Goal: Task Accomplishment & Management: Manage account settings

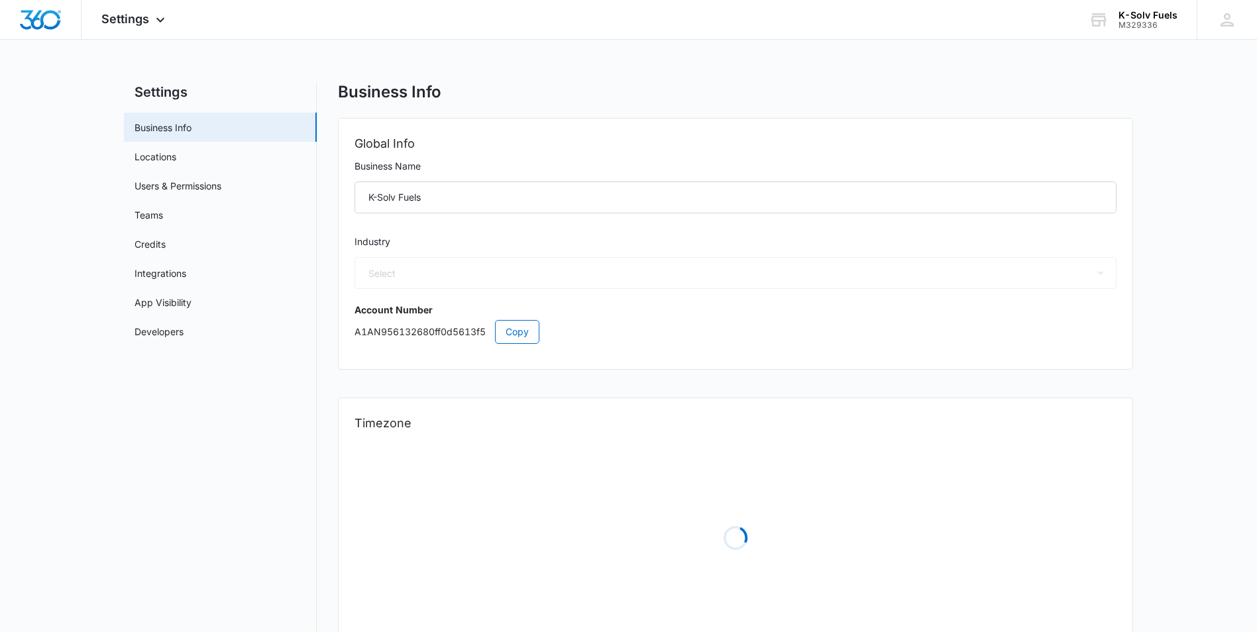
select select "33"
select select "US"
select select "America/[GEOGRAPHIC_DATA]"
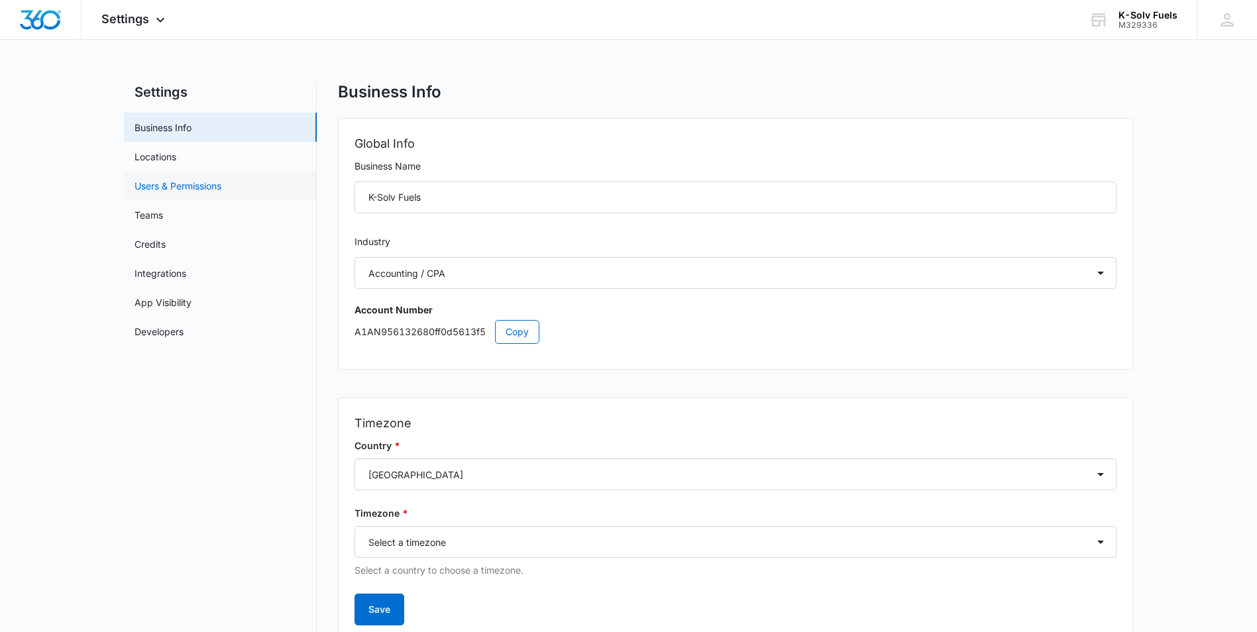
click at [188, 188] on link "Users & Permissions" at bounding box center [178, 186] width 87 height 14
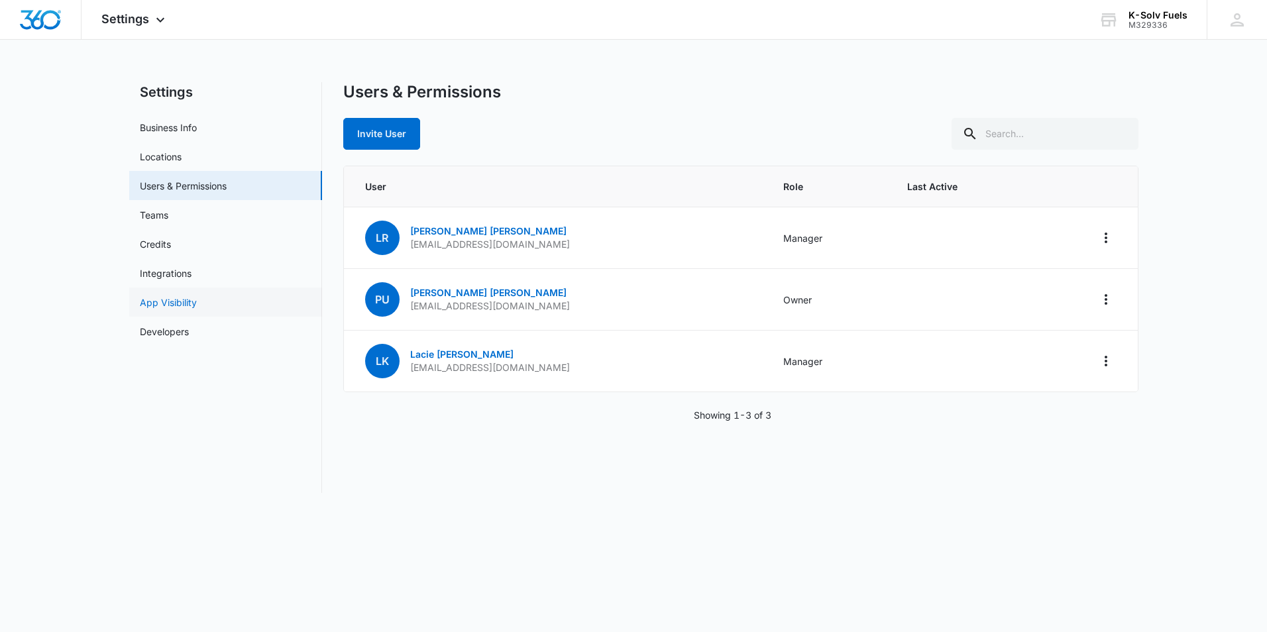
click at [185, 304] on link "App Visibility" at bounding box center [168, 303] width 57 height 14
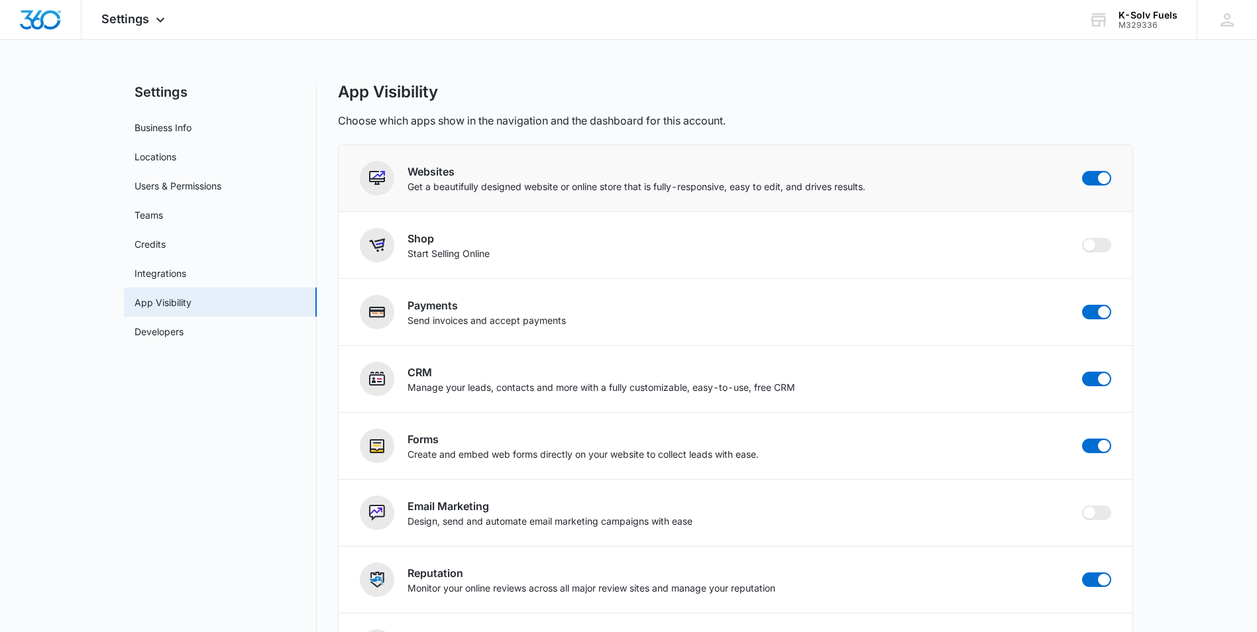
click at [641, 191] on p "Get a beautifully designed website or online store that is fully-responsive, ea…" at bounding box center [636, 187] width 458 height 14
click at [145, 329] on link "Developers" at bounding box center [159, 332] width 49 height 14
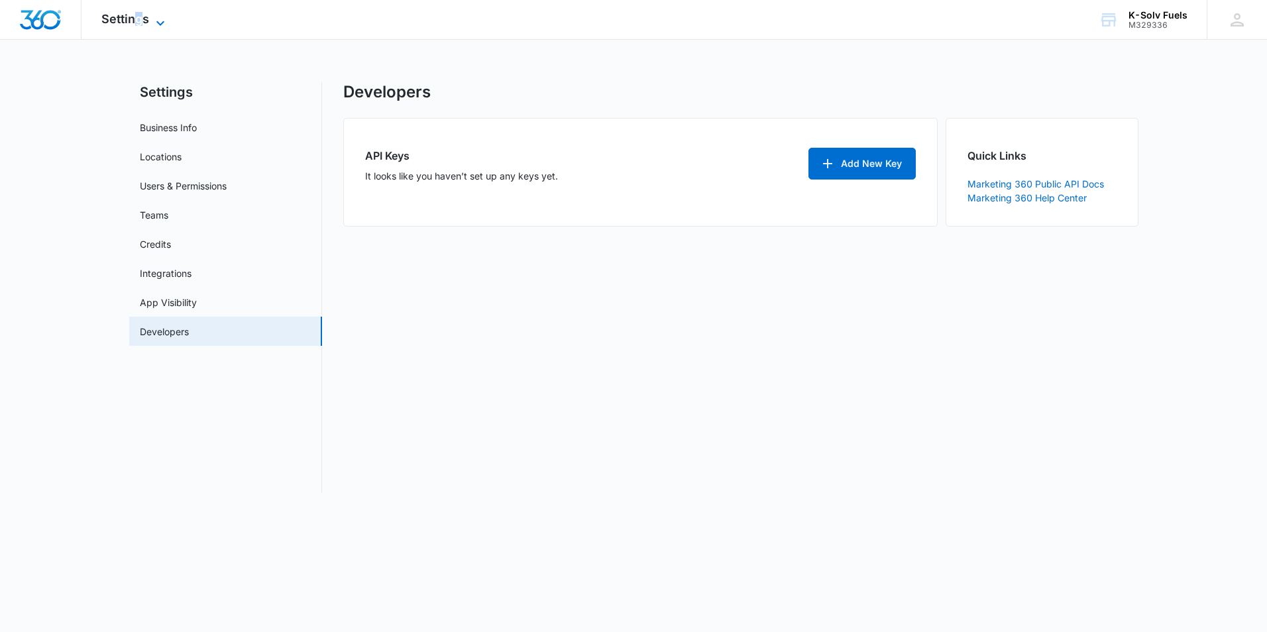
click at [135, 23] on span "Settings" at bounding box center [125, 19] width 48 height 14
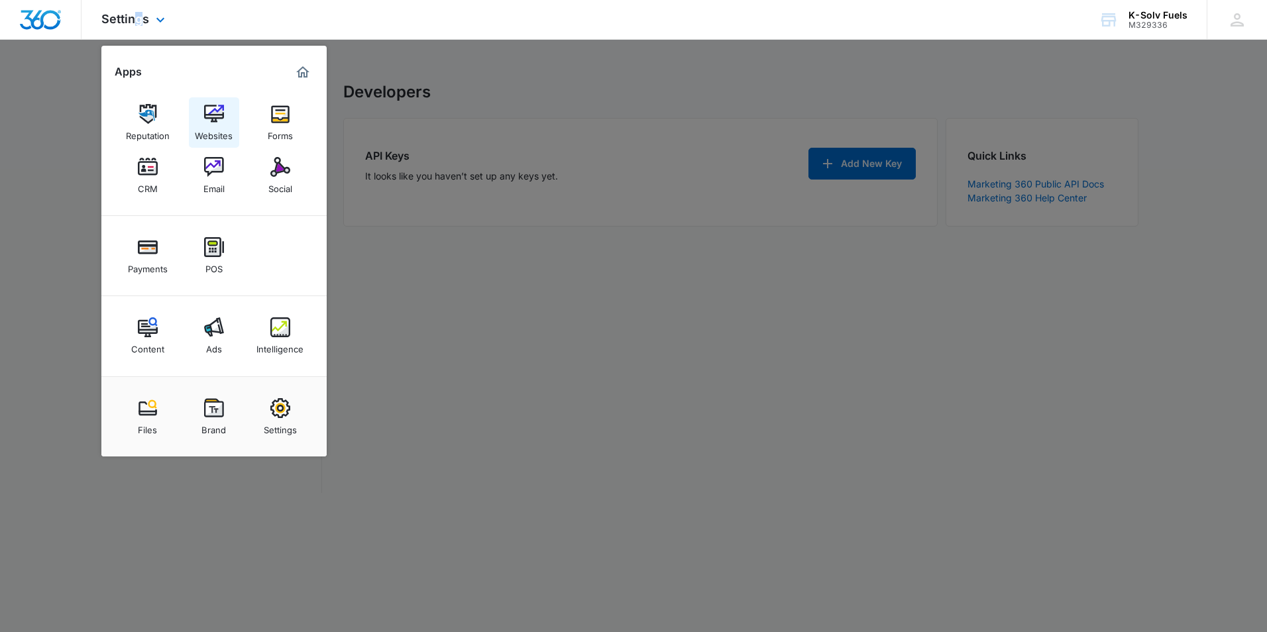
drag, startPoint x: 135, startPoint y: 23, endPoint x: 208, endPoint y: 123, distance: 123.8
click at [209, 123] on img at bounding box center [214, 114] width 20 height 20
